Goal: Transaction & Acquisition: Purchase product/service

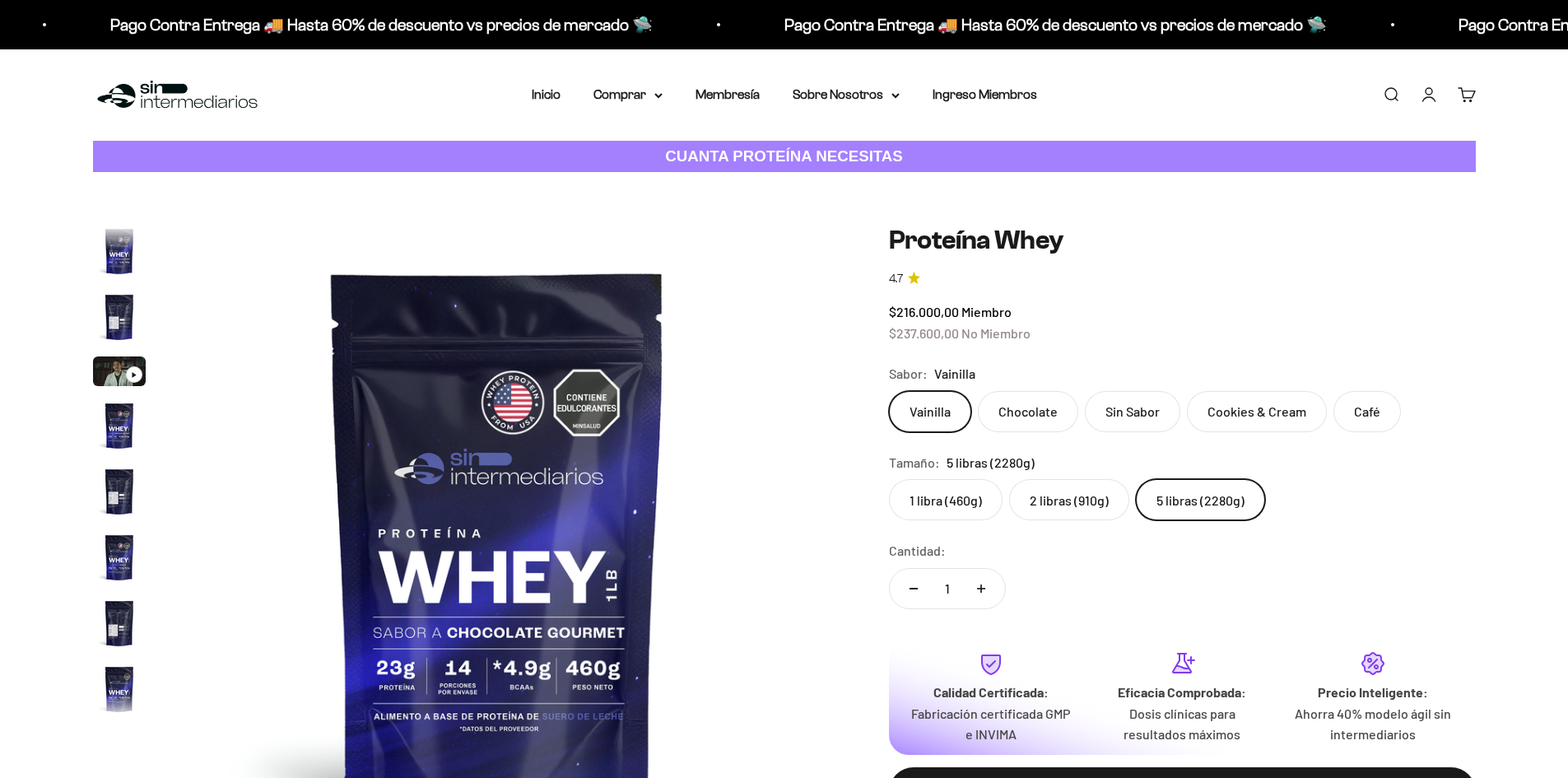
scroll to position [294, 0]
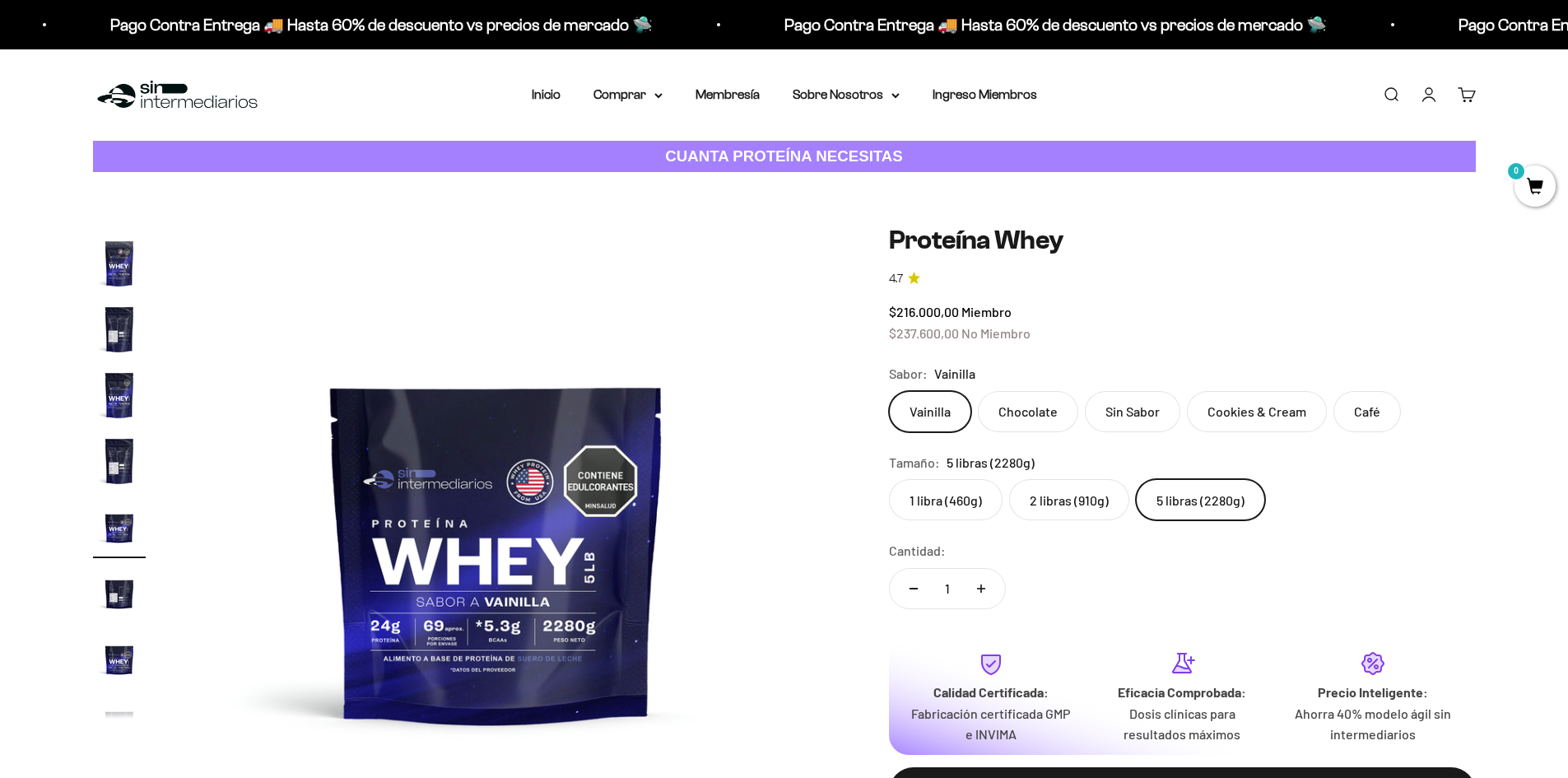
click at [739, 102] on li "Membresía" at bounding box center [728, 95] width 64 height 21
click at [744, 95] on link "Membresía" at bounding box center [728, 94] width 64 height 14
click at [1197, 510] on label "5 libras (2280g)" at bounding box center [1200, 500] width 129 height 41
click at [889, 479] on input "5 libras (2280g)" at bounding box center [888, 478] width 1 height 1
click at [943, 415] on label "Vainilla" at bounding box center [930, 411] width 83 height 41
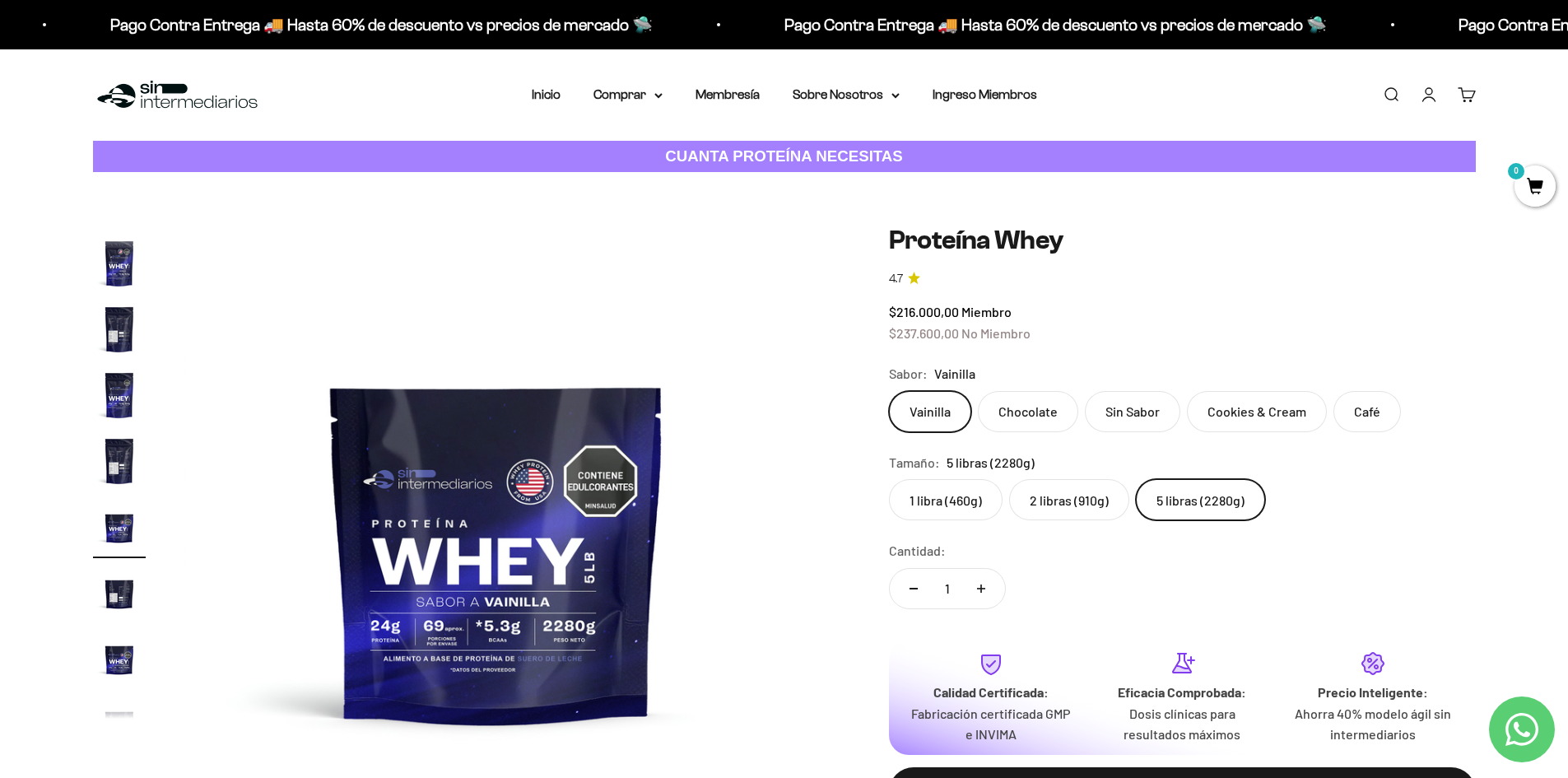
click at [889, 391] on input "Vainilla" at bounding box center [888, 390] width 1 height 1
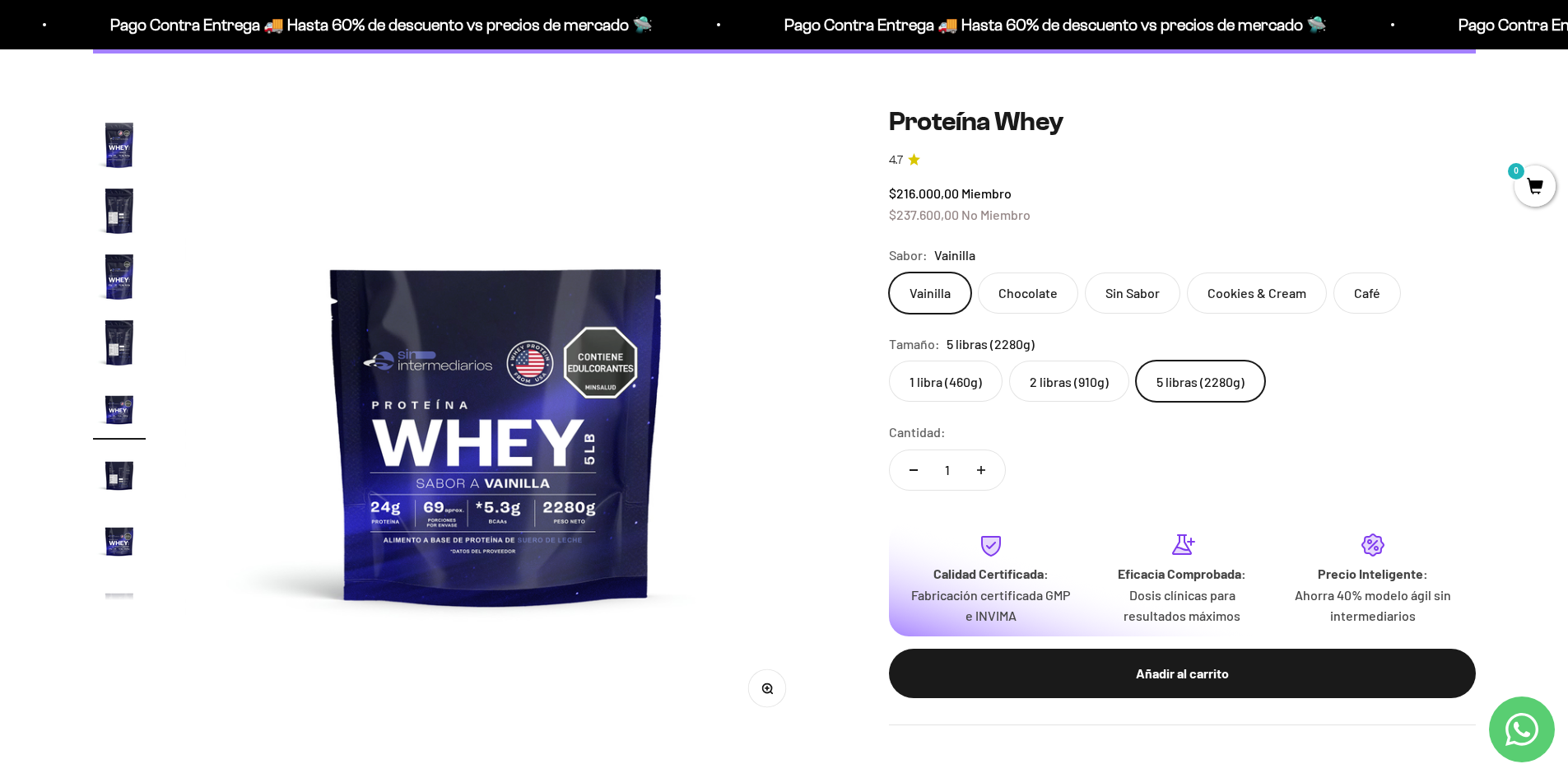
scroll to position [164, 0]
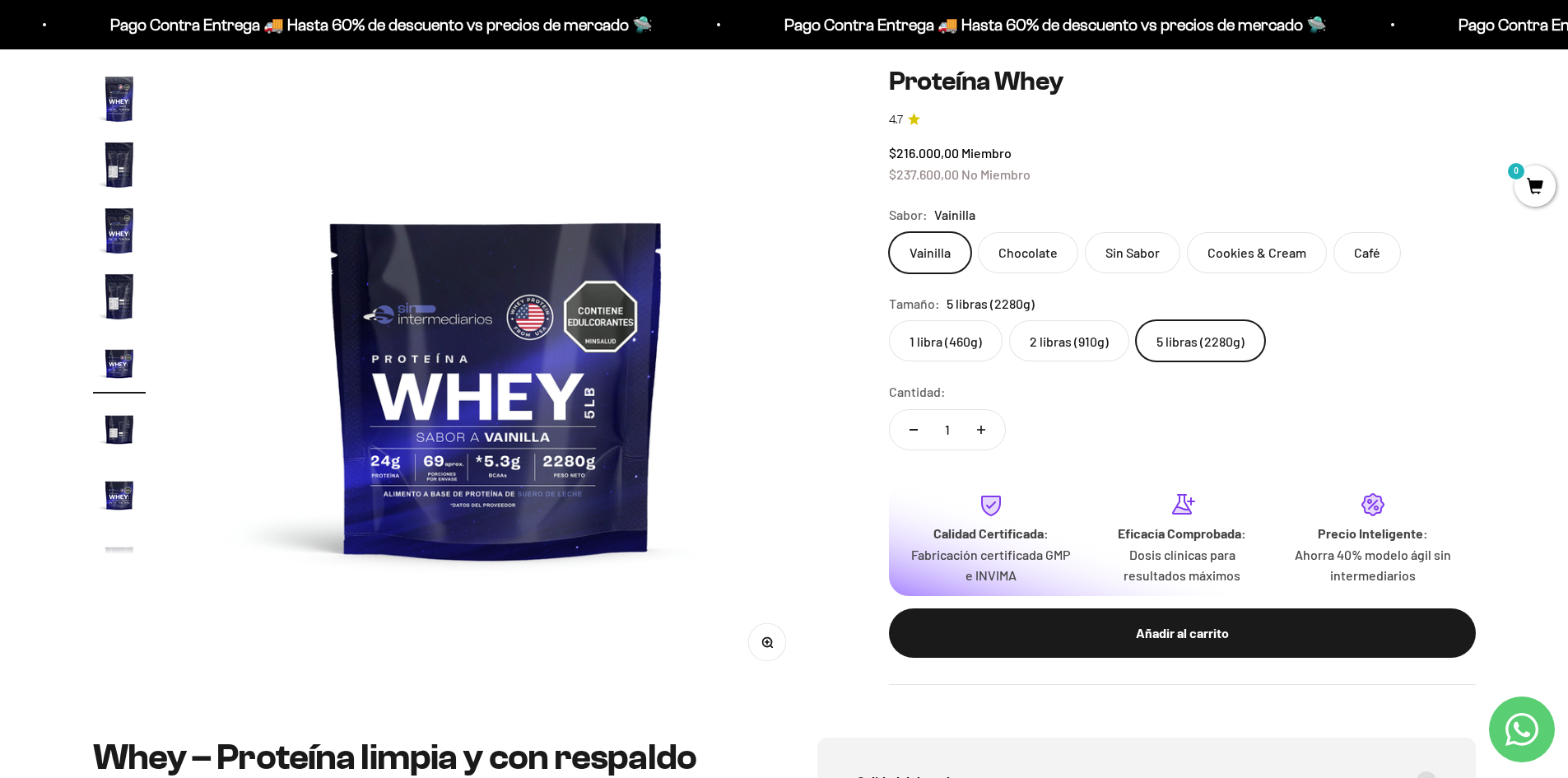
click at [976, 434] on button "Aumentar cantidad" at bounding box center [981, 429] width 48 height 40
type input "2"
click at [1125, 422] on div "Cantidad: 2" at bounding box center [1182, 417] width 587 height 74
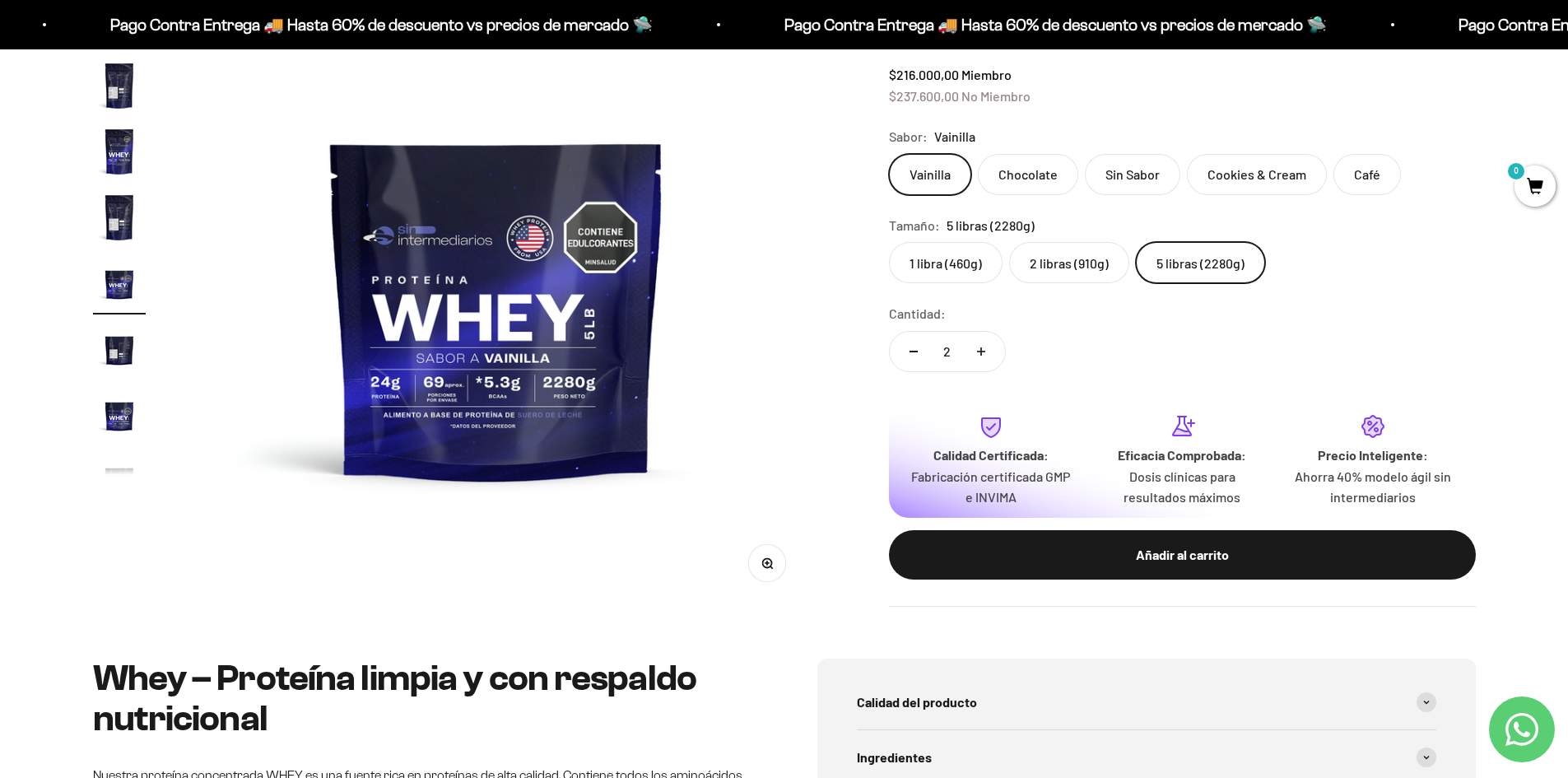
scroll to position [330, 0]
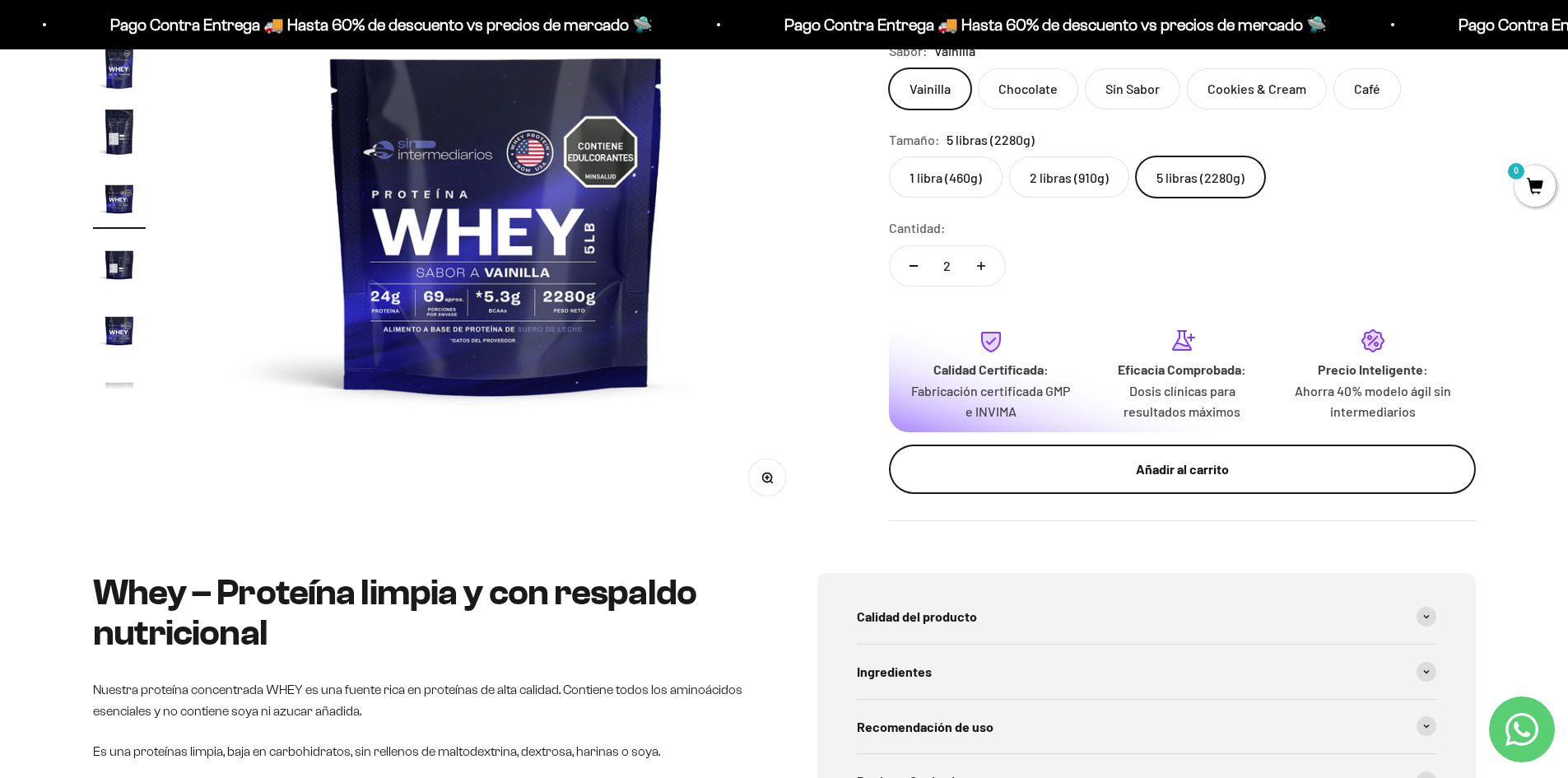
click at [1162, 465] on div "Añadir al carrito" at bounding box center [1182, 469] width 521 height 21
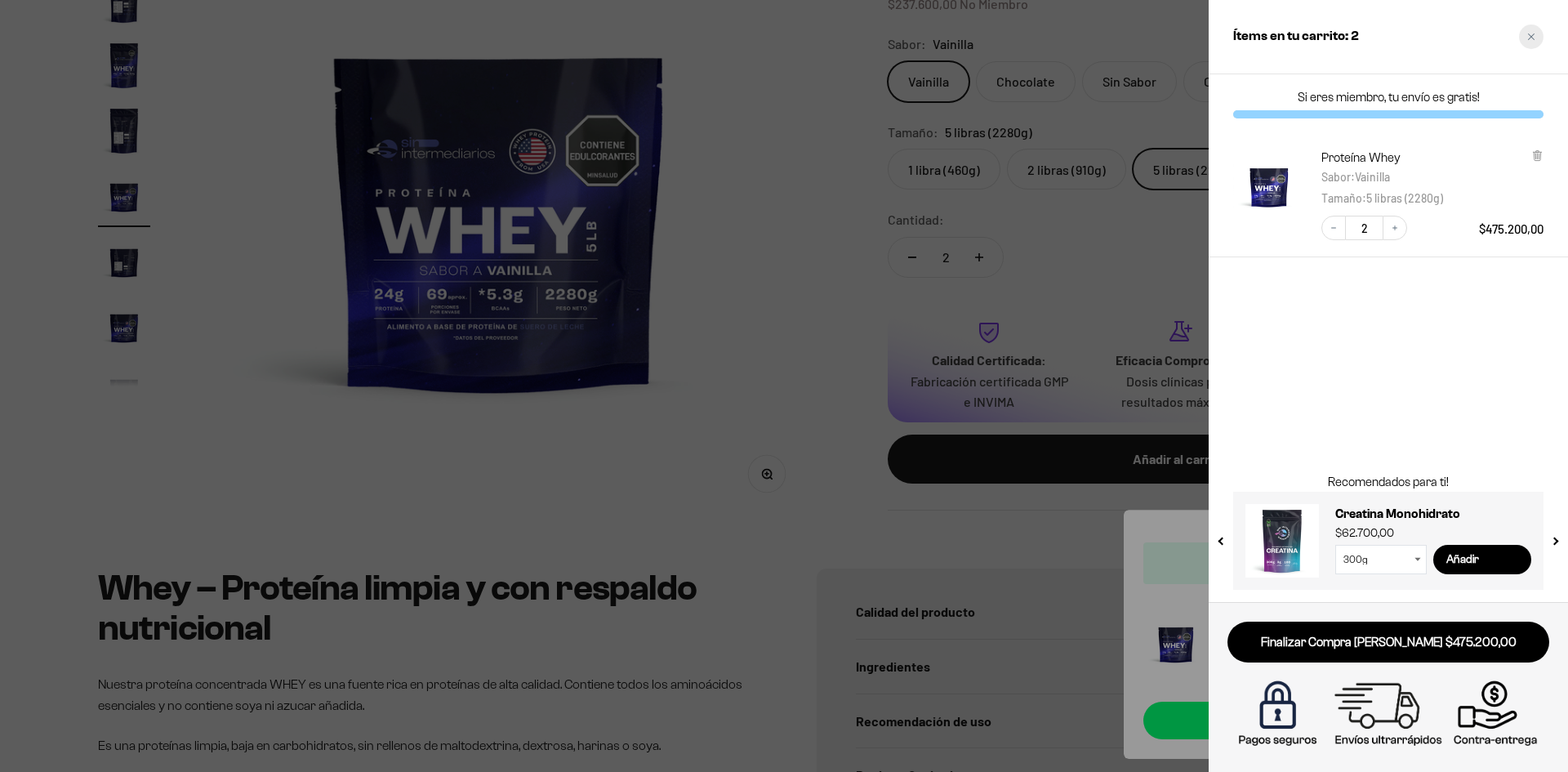
click at [1540, 30] on div "Close cart" at bounding box center [1531, 37] width 25 height 25
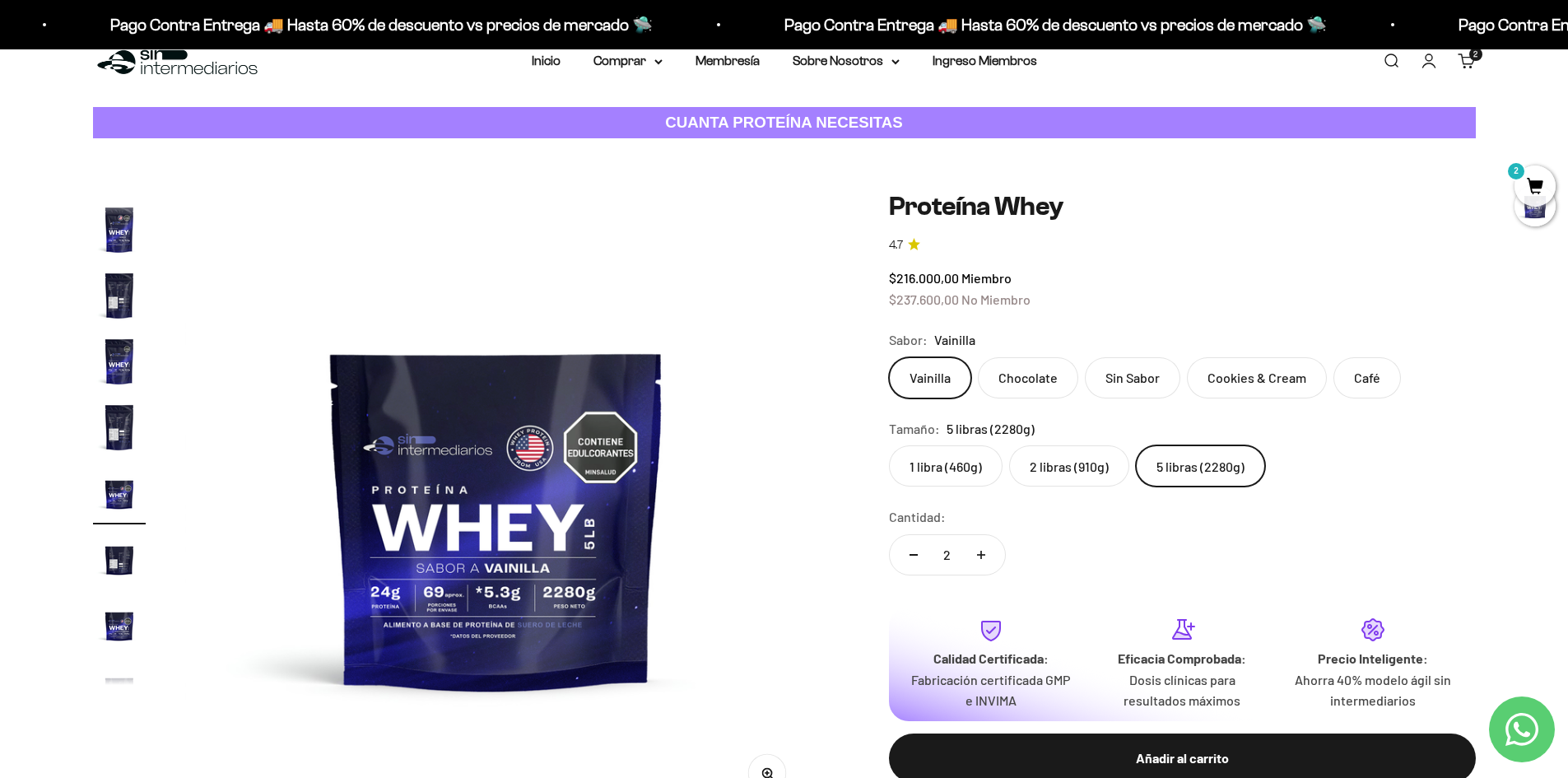
scroll to position [0, 0]
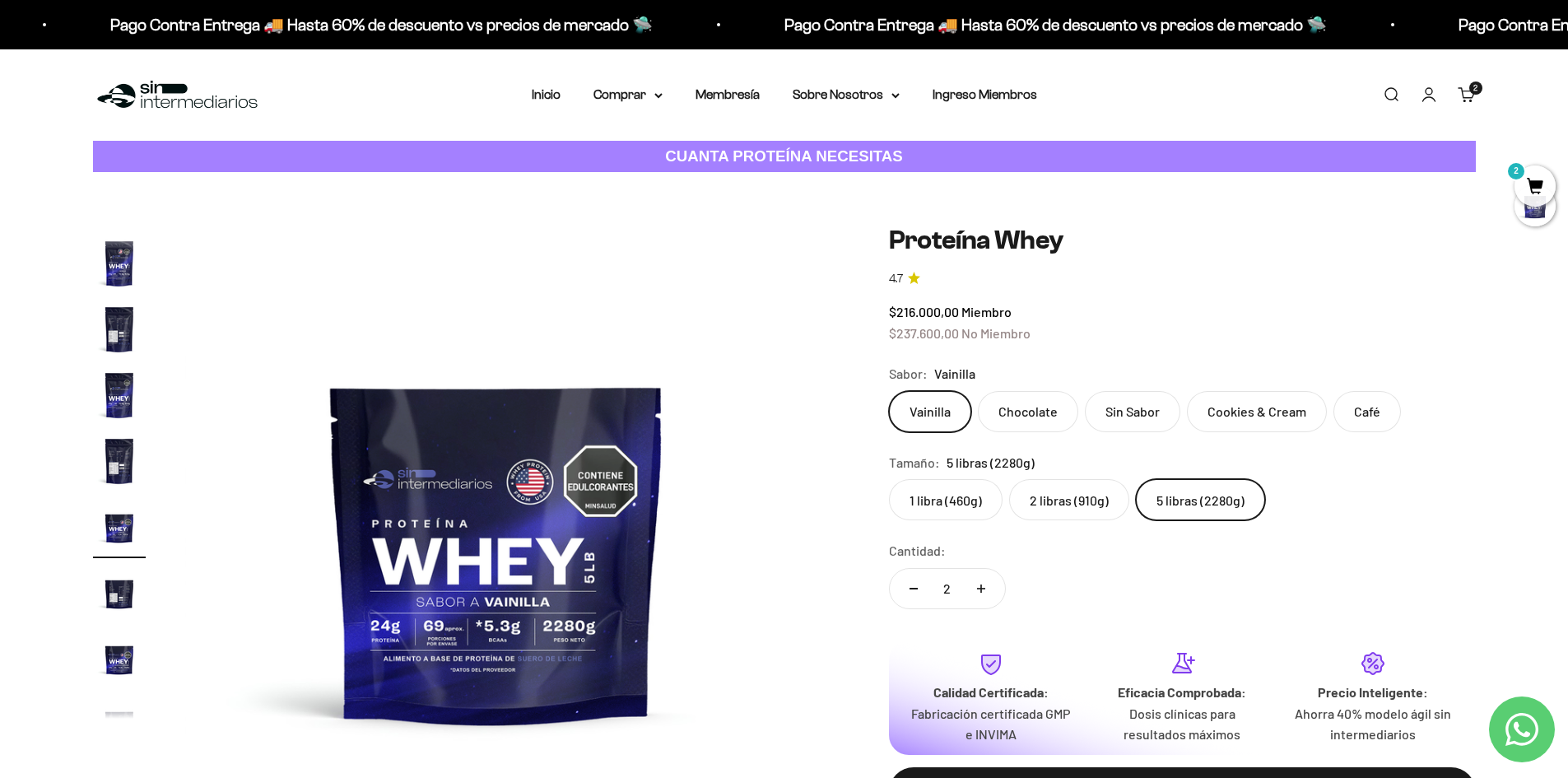
click at [1431, 96] on link "Iniciar sesión" at bounding box center [1429, 95] width 18 height 18
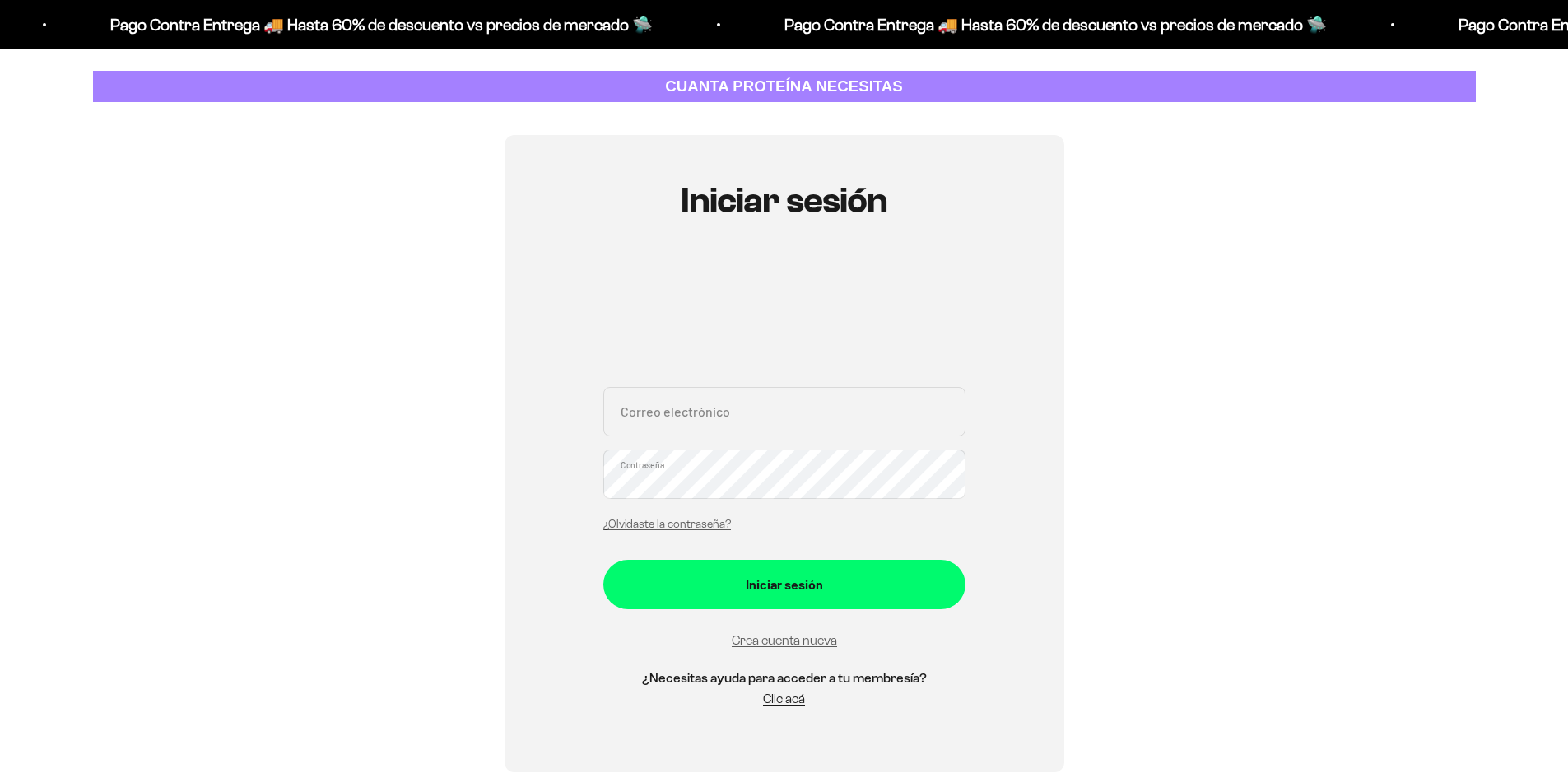
scroll to position [164, 0]
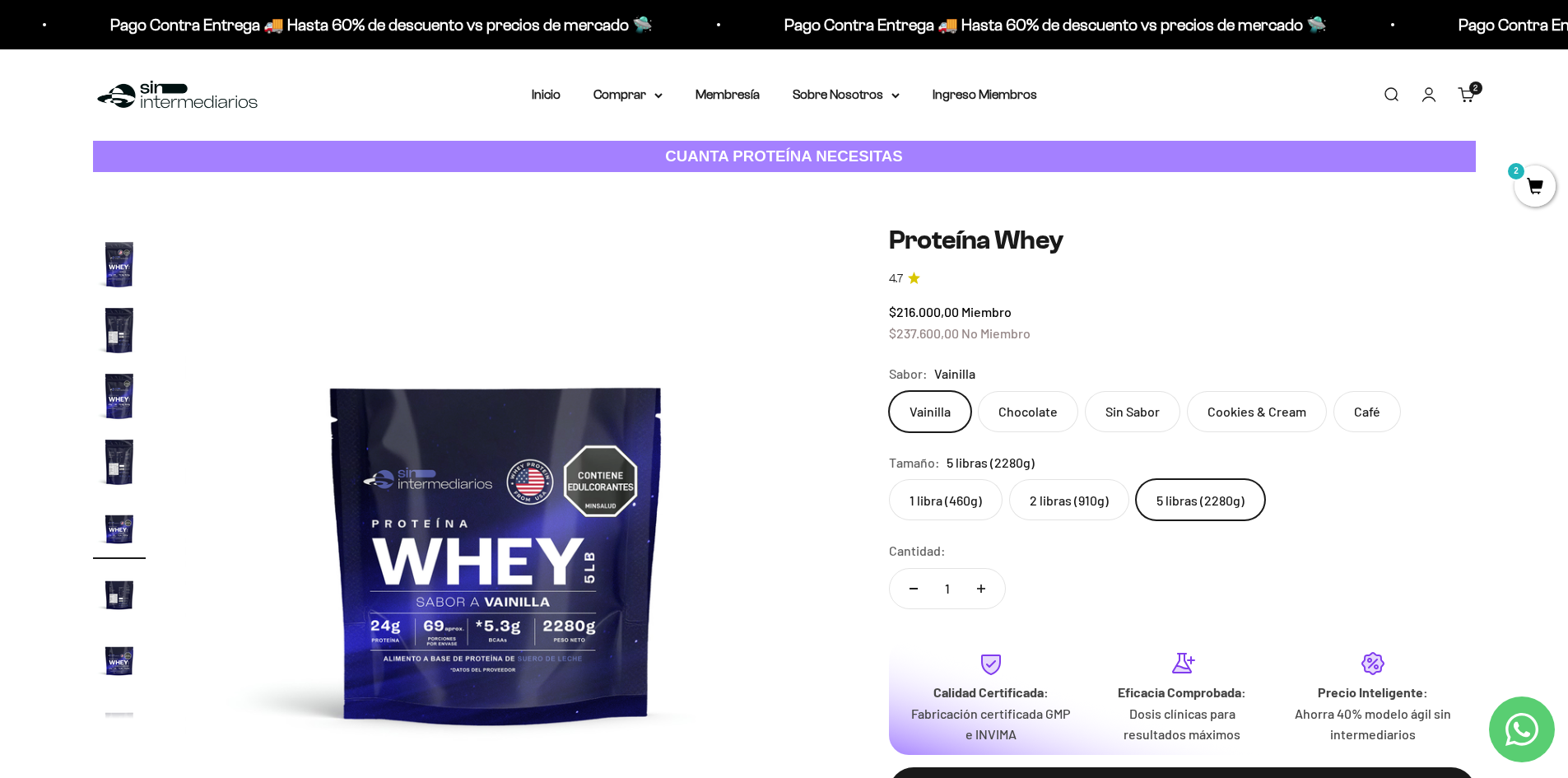
scroll to position [294, 0]
click at [1433, 97] on link "Cuenta" at bounding box center [1429, 95] width 18 height 18
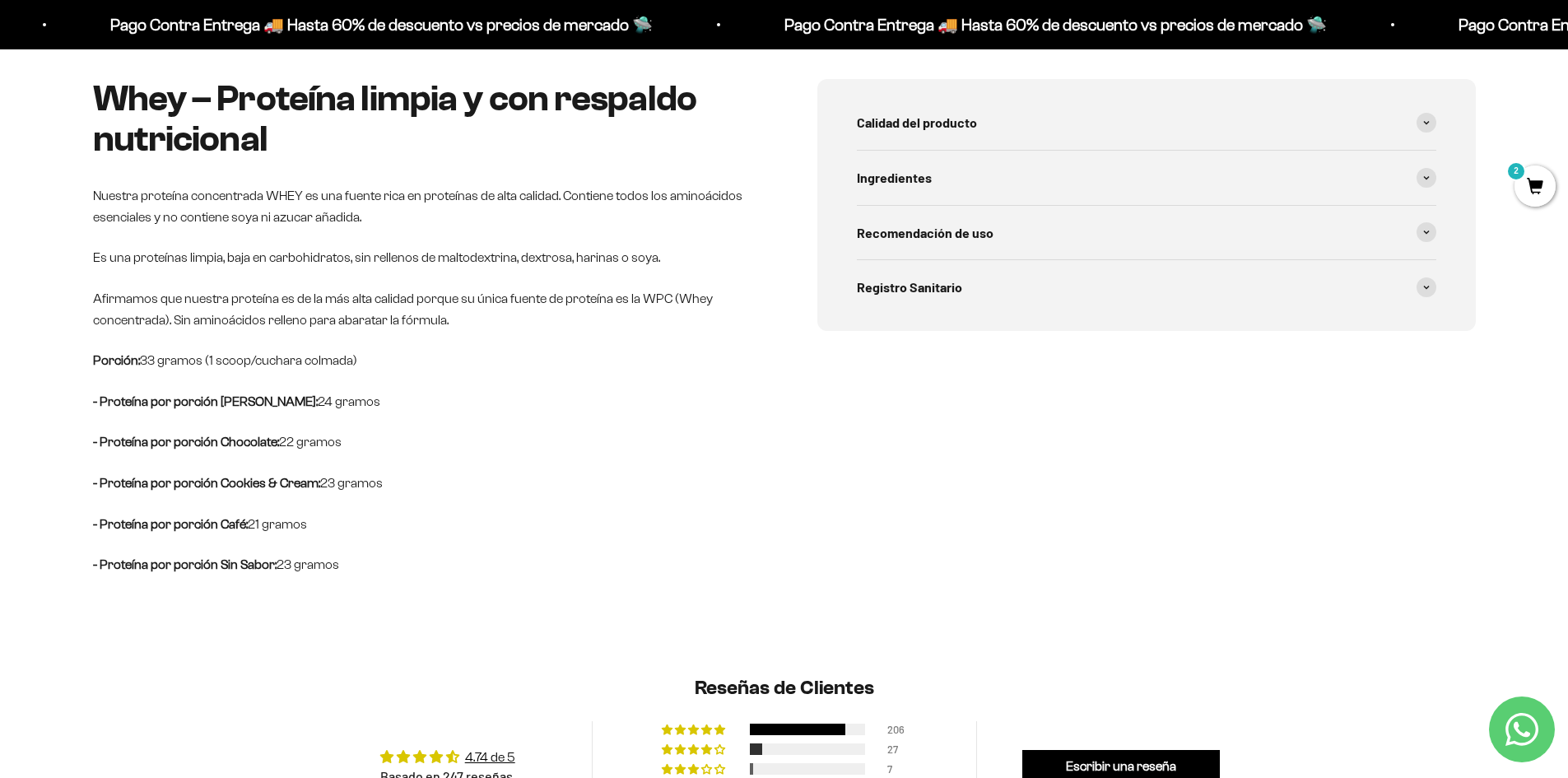
scroll to position [658, 0]
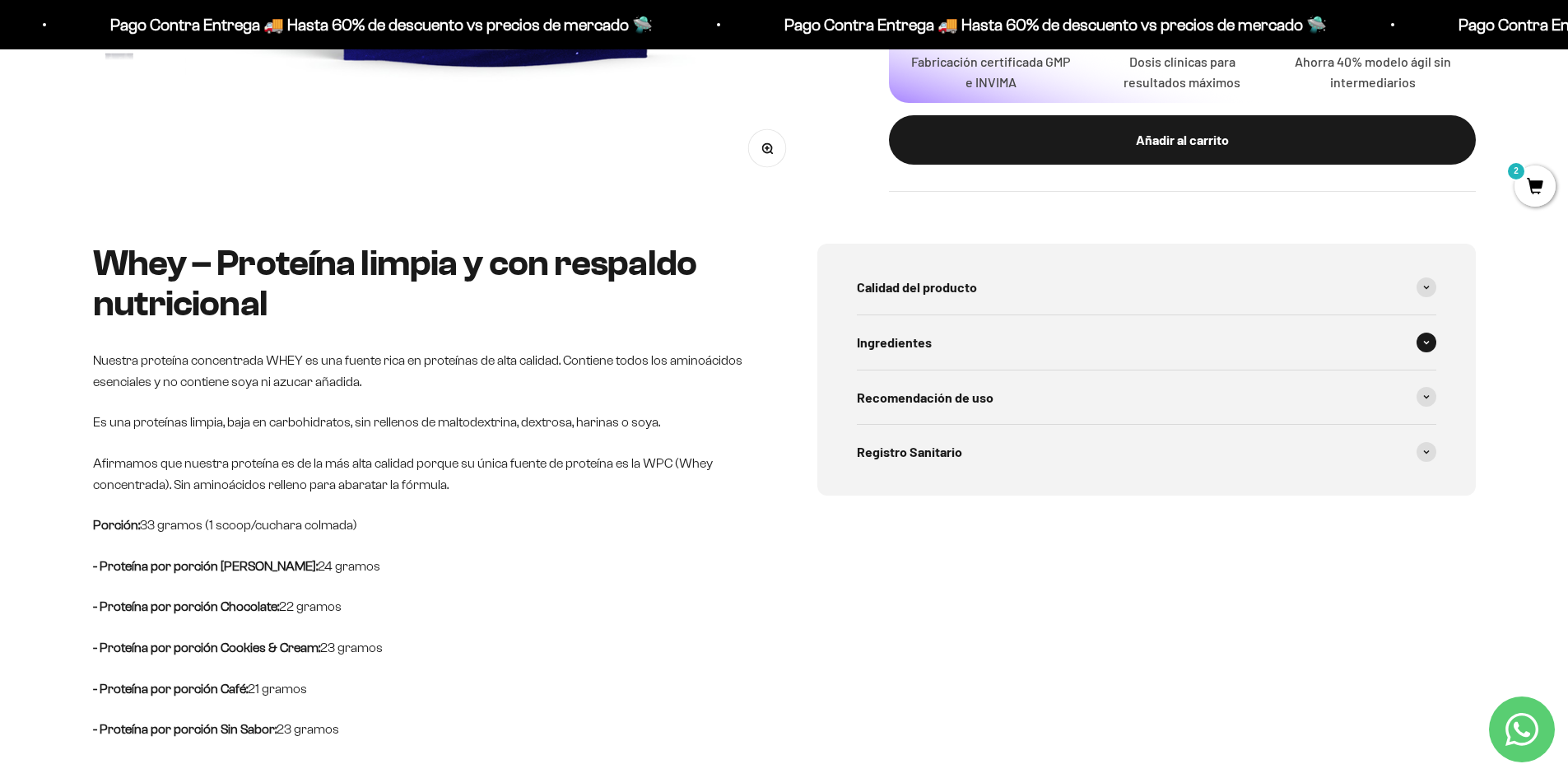
click at [1425, 336] on span at bounding box center [1427, 343] width 20 height 20
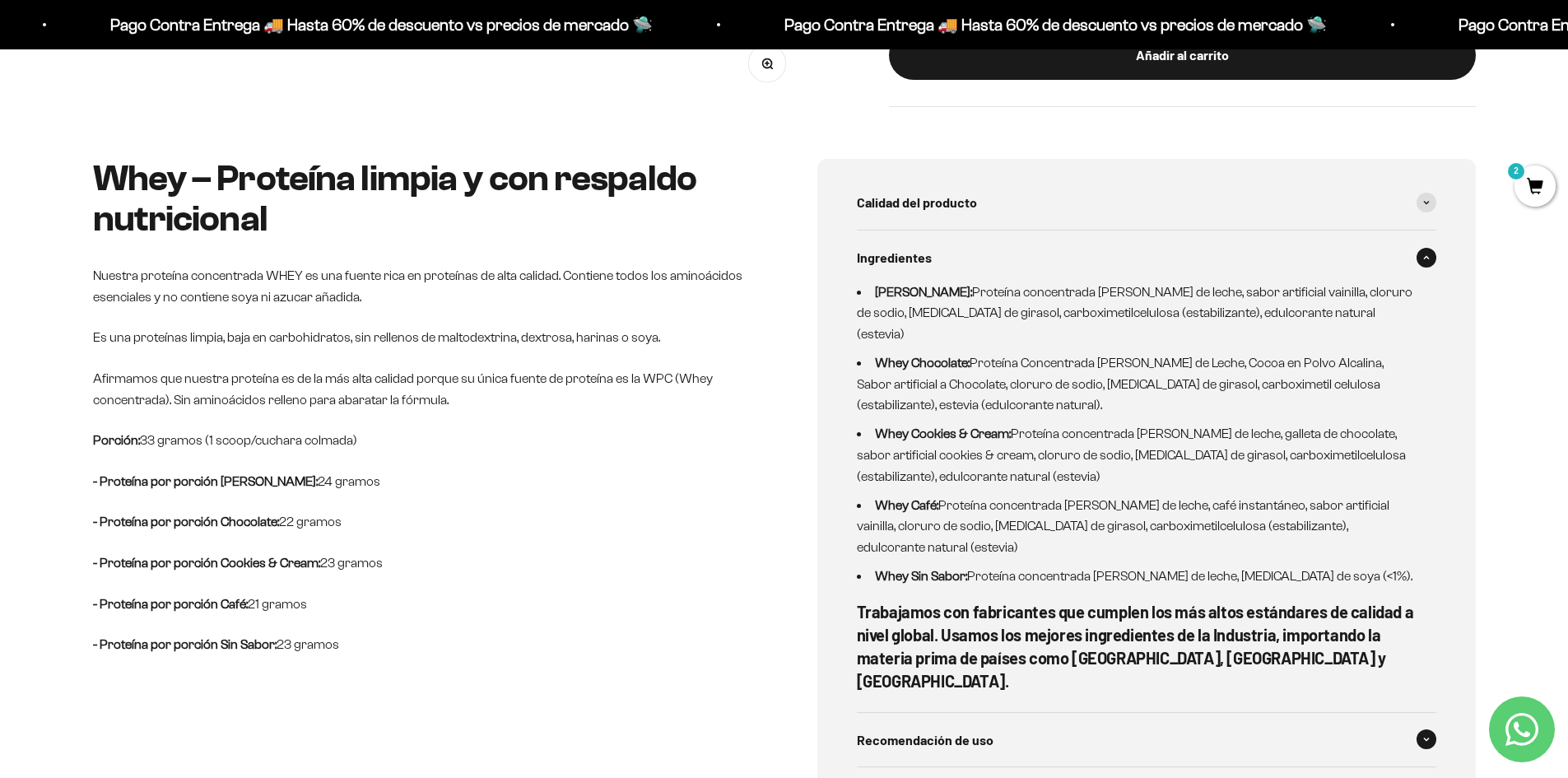
scroll to position [741, 0]
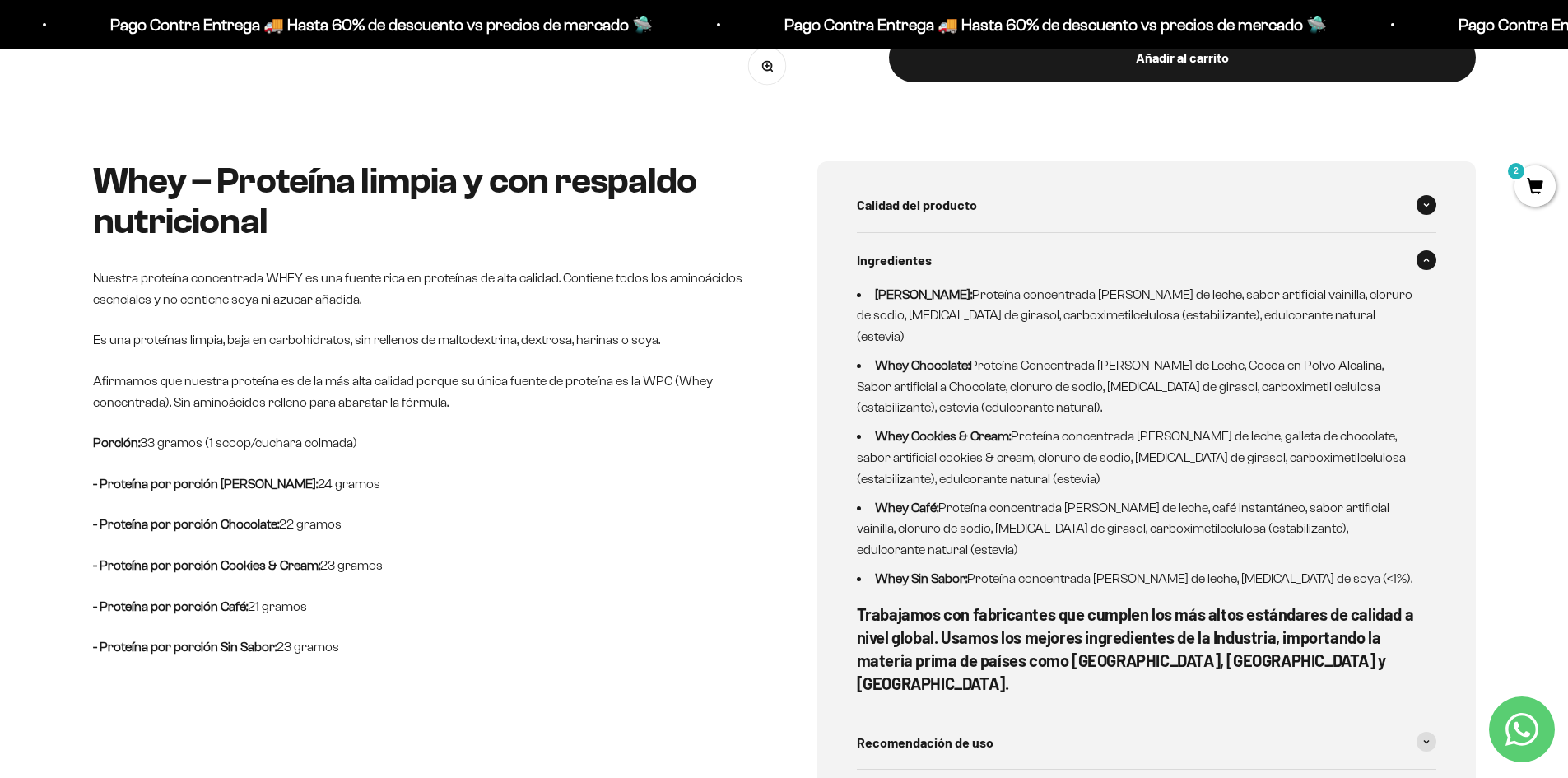
click at [951, 200] on span "Calidad del producto" at bounding box center [916, 205] width 120 height 21
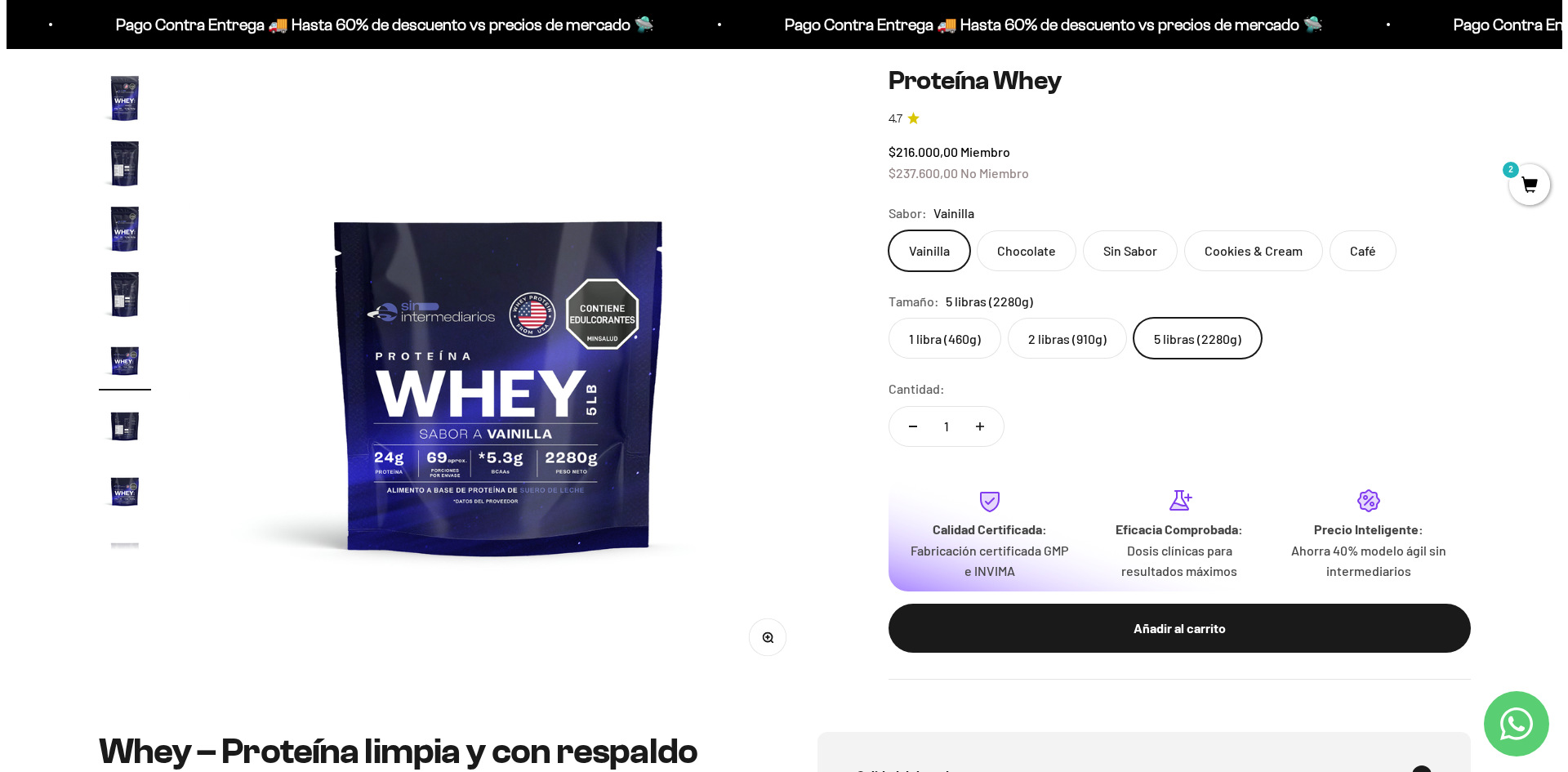
scroll to position [0, 0]
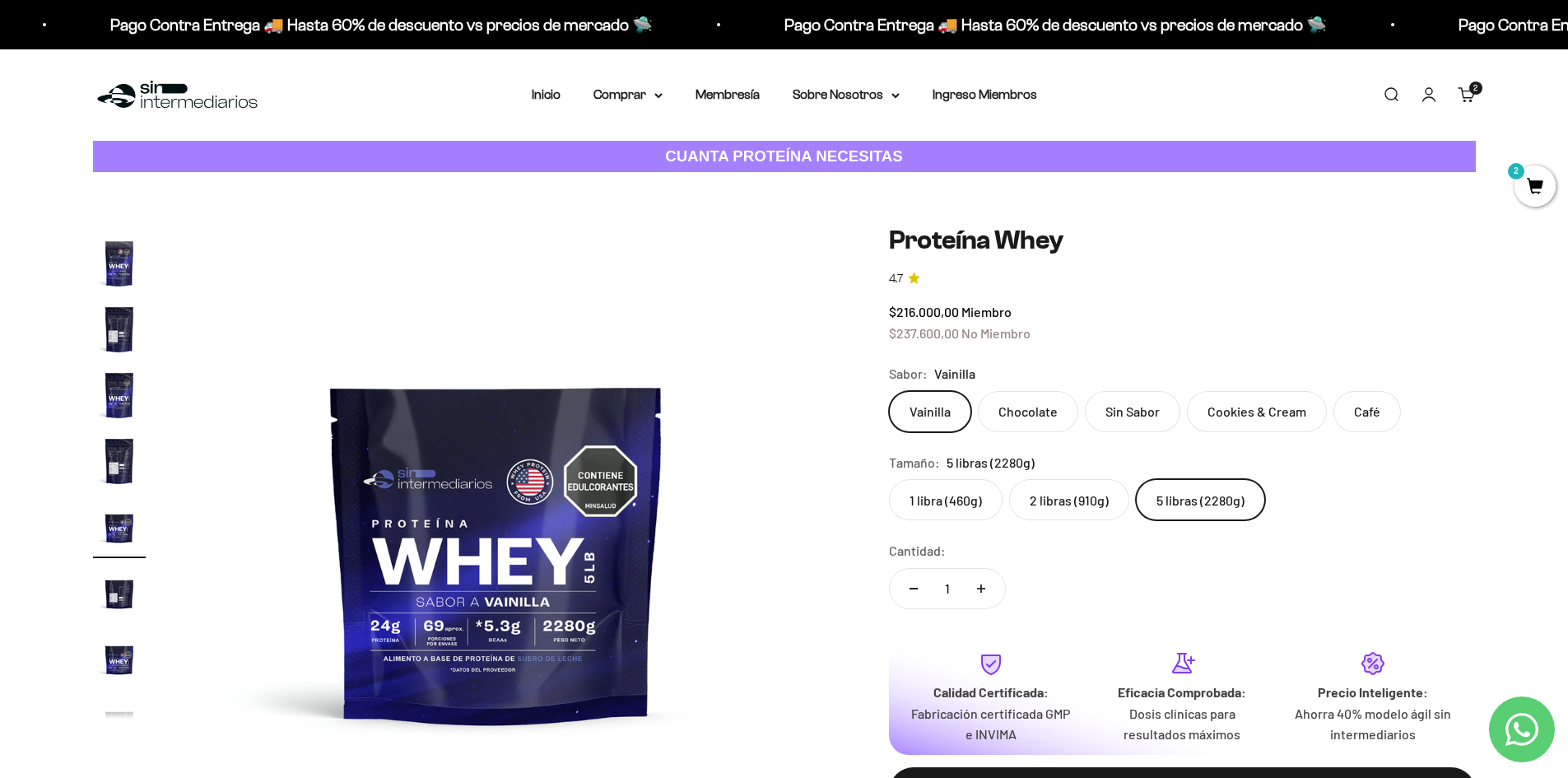
click at [1397, 93] on link "Buscar" at bounding box center [1391, 95] width 18 height 18
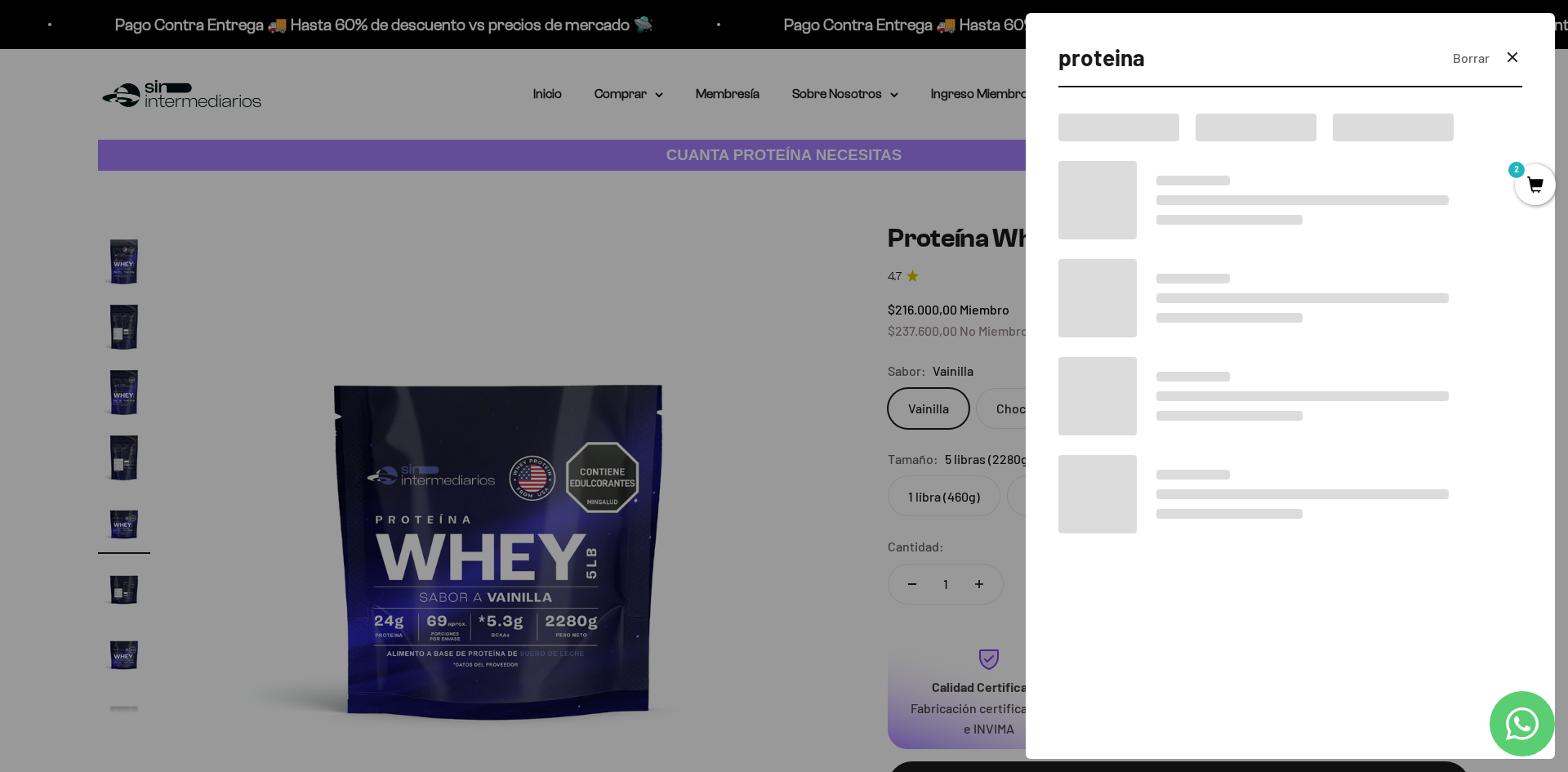
type input "proteina"
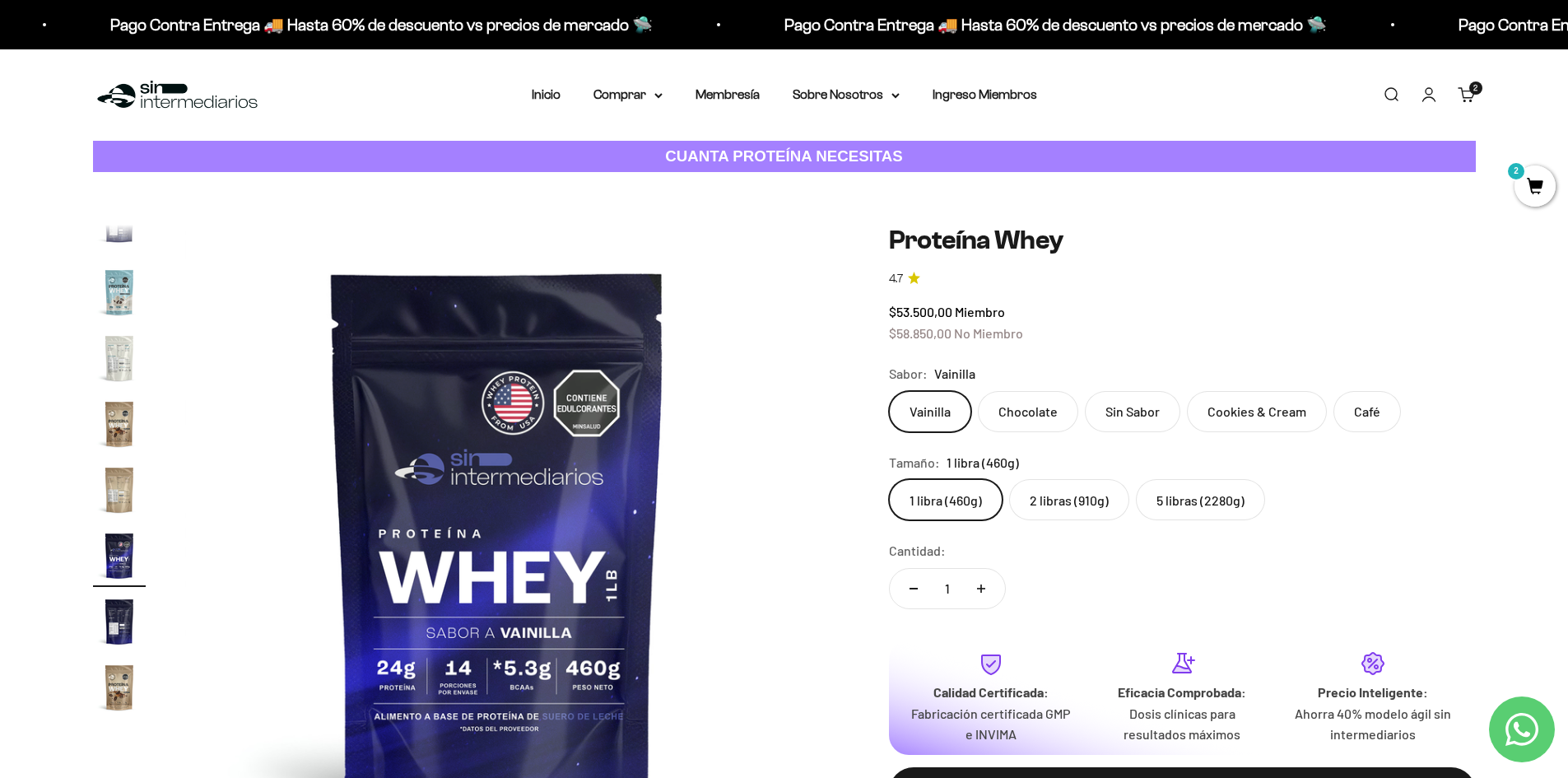
click at [119, 353] on img "Ir al artículo 15" at bounding box center [120, 358] width 53 height 53
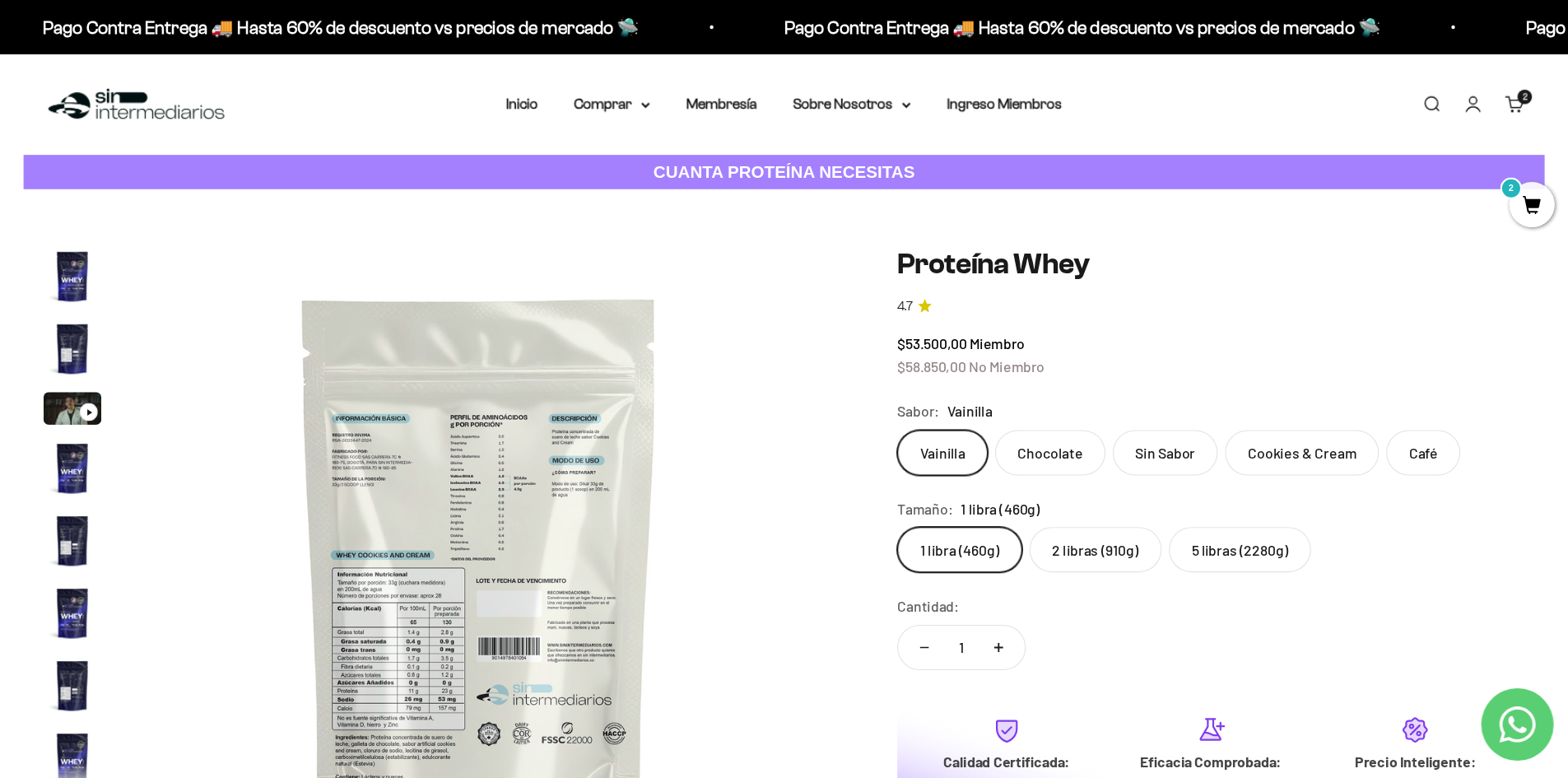
scroll to position [0, 9026]
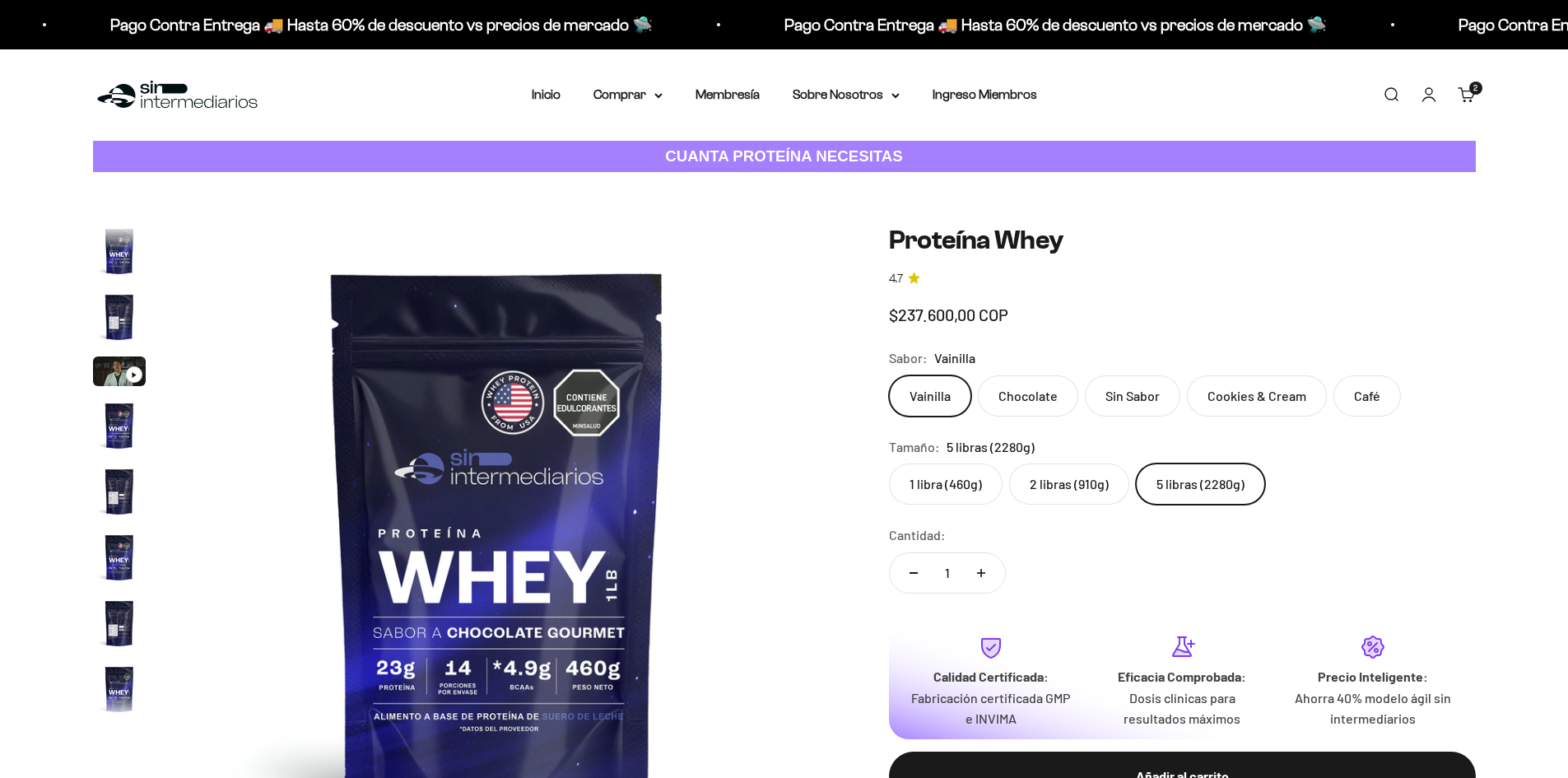
scroll to position [294, 0]
